Goal: Transaction & Acquisition: Purchase product/service

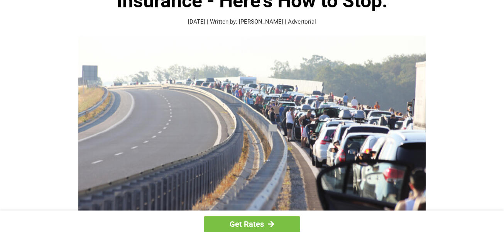
scroll to position [77, 0]
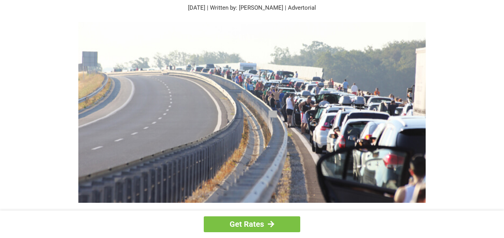
click at [259, 98] on img at bounding box center [252, 112] width 348 height 180
click at [252, 218] on link "Get Rates" at bounding box center [252, 224] width 97 height 16
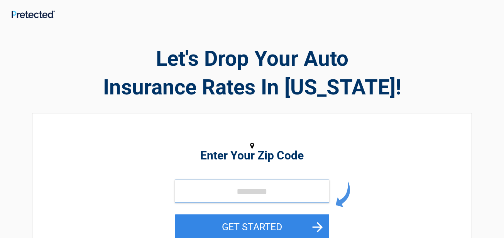
click at [218, 186] on input "tel" at bounding box center [252, 190] width 154 height 23
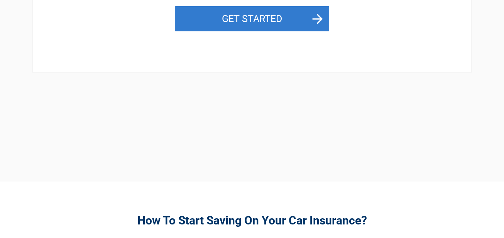
click at [239, 27] on button "GET STARTED" at bounding box center [252, 18] width 154 height 25
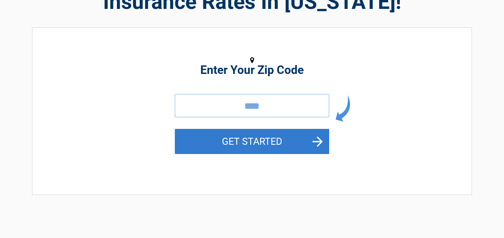
scroll to position [72, 0]
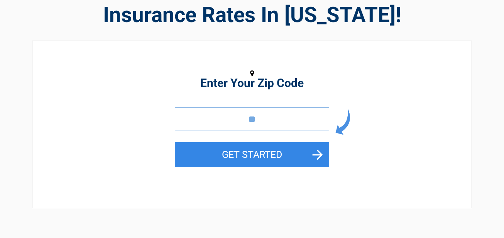
type input "*"
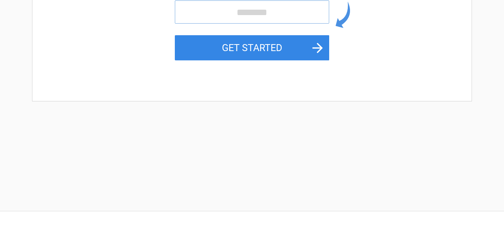
scroll to position [140, 0]
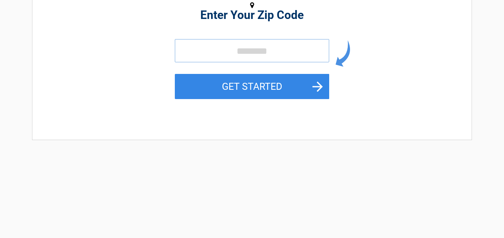
click at [294, 55] on input "tel" at bounding box center [252, 50] width 154 height 23
type input "*****"
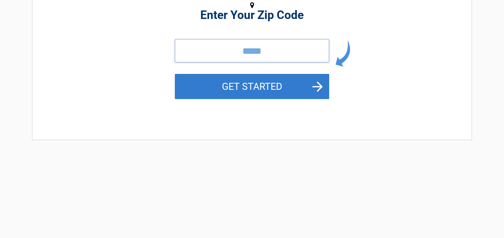
click at [175, 74] on button "GET STARTED" at bounding box center [252, 86] width 154 height 25
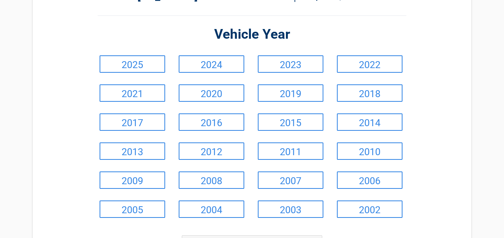
scroll to position [0, 0]
